Goal: Information Seeking & Learning: Learn about a topic

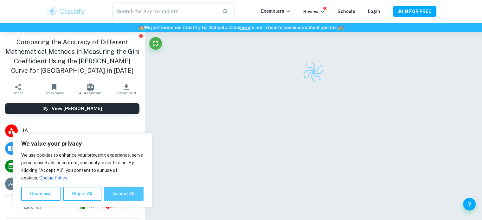
click at [122, 196] on button "Accept All" at bounding box center [124, 194] width 40 height 14
checkbox input "true"
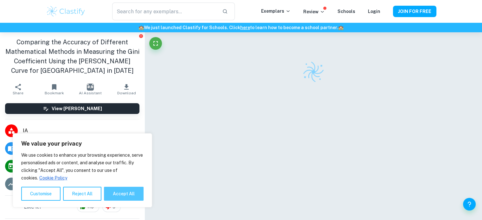
checkbox input "true"
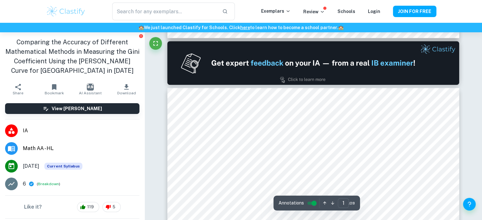
type input "2"
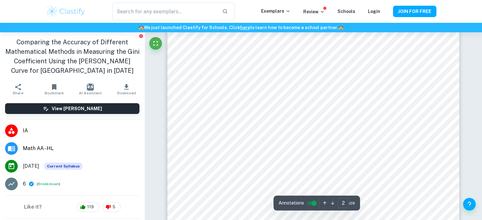
scroll to position [484, 0]
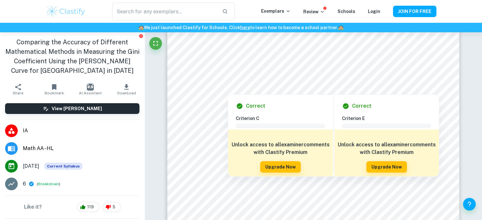
click at [239, 89] on div at bounding box center [228, 89] width 42 height 6
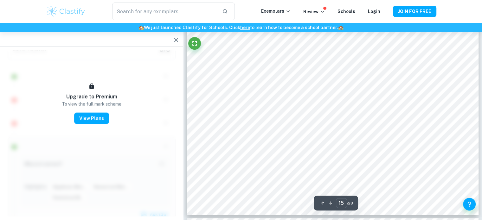
scroll to position [5675, 0]
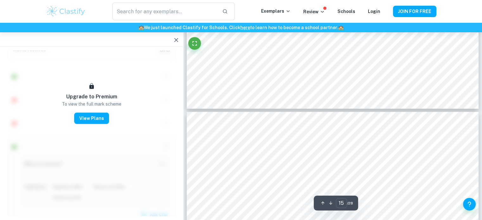
type input "16"
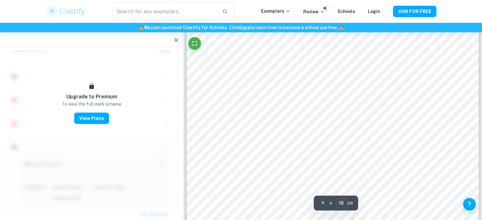
scroll to position [6003, 0]
